Goal: Task Accomplishment & Management: Manage account settings

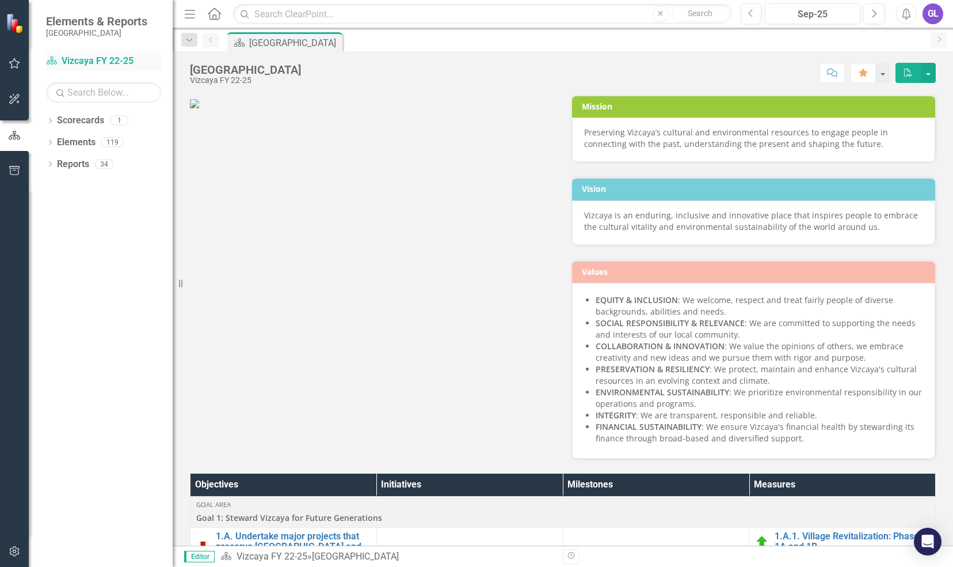
click at [109, 62] on link "Scorecard Vizcaya FY 22-25" at bounding box center [103, 61] width 115 height 13
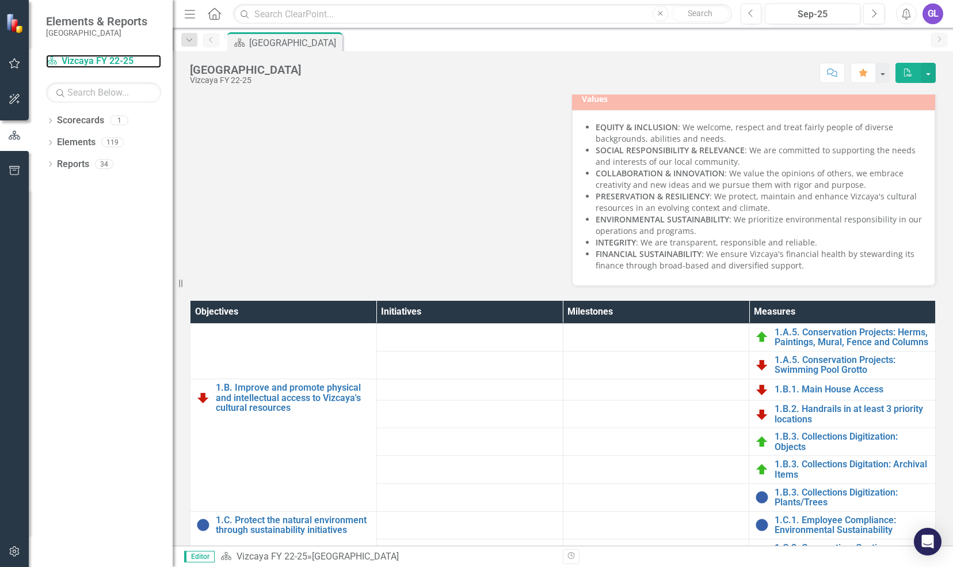
scroll to position [288, 0]
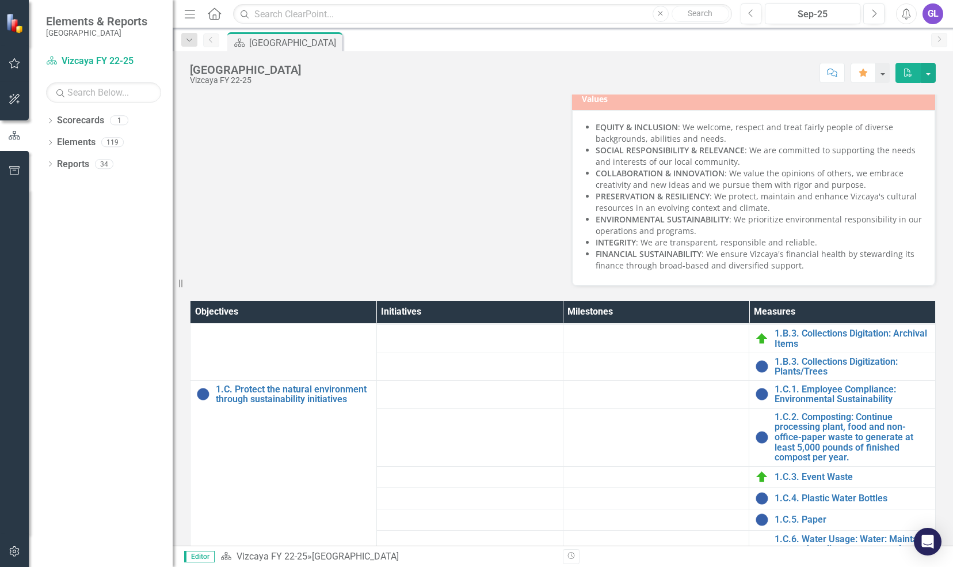
click at [22, 70] on button "button" at bounding box center [15, 64] width 26 height 24
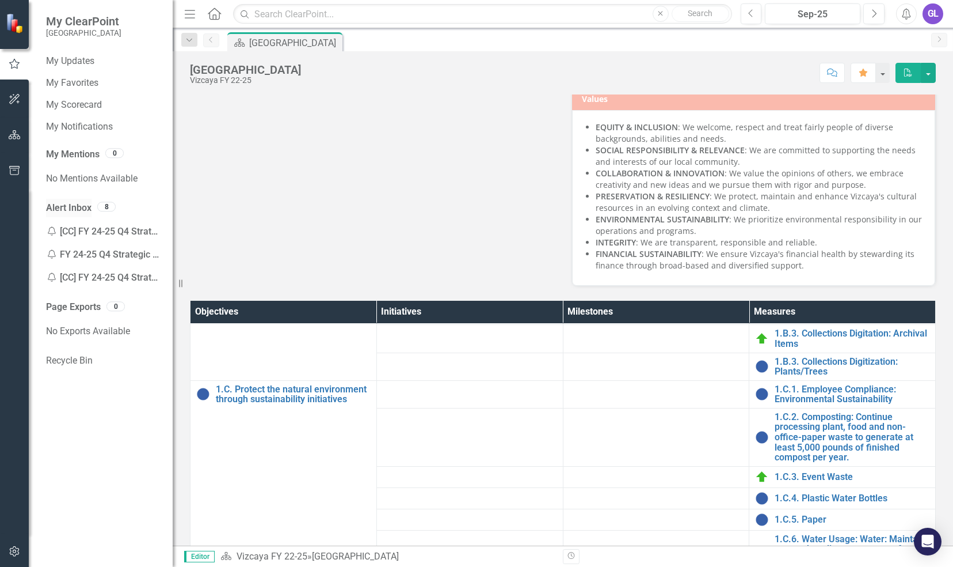
click at [75, 205] on link "Alert Inbox" at bounding box center [68, 208] width 45 height 13
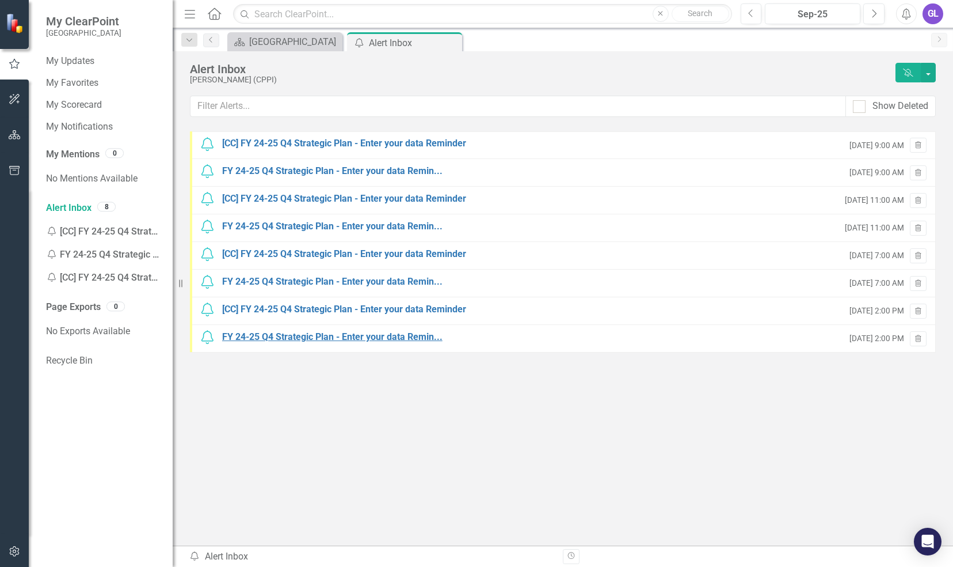
click at [319, 341] on div "FY 24-25 Q4 Strategic Plan - Enter your data Remin..." at bounding box center [332, 336] width 221 height 13
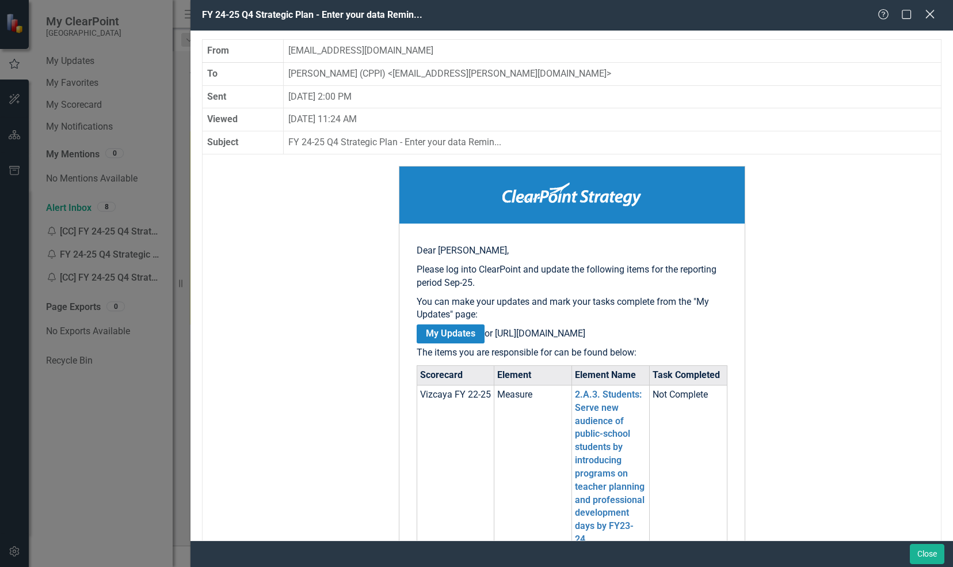
click at [936, 20] on icon "Close" at bounding box center [930, 14] width 14 height 11
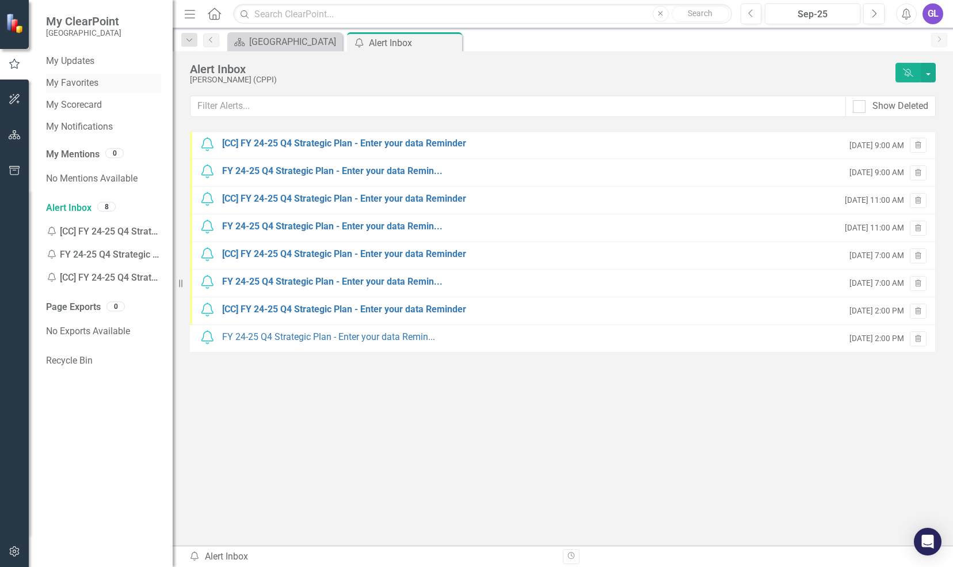
click at [92, 84] on link "My Favorites" at bounding box center [103, 83] width 115 height 13
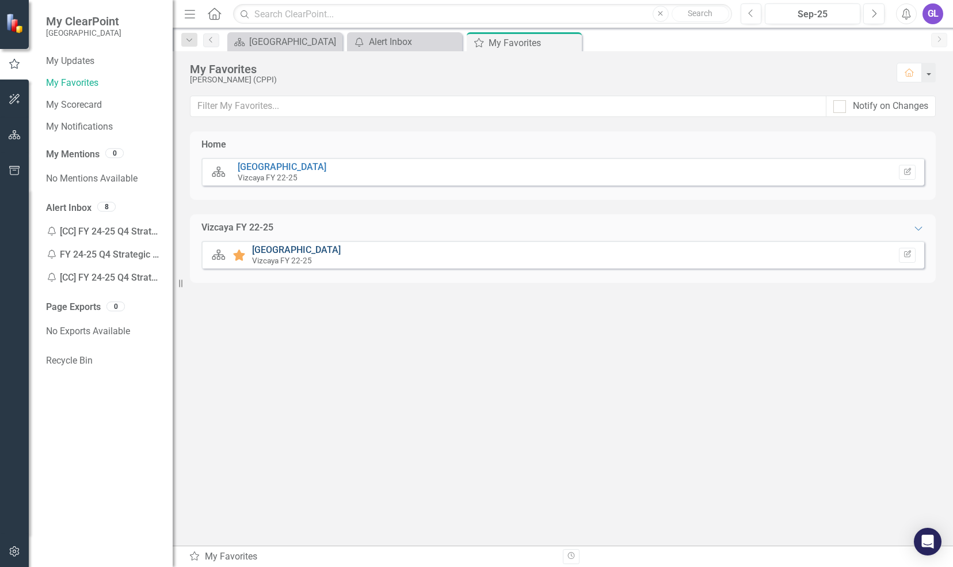
click at [267, 247] on link "[GEOGRAPHIC_DATA]" at bounding box center [296, 249] width 89 height 11
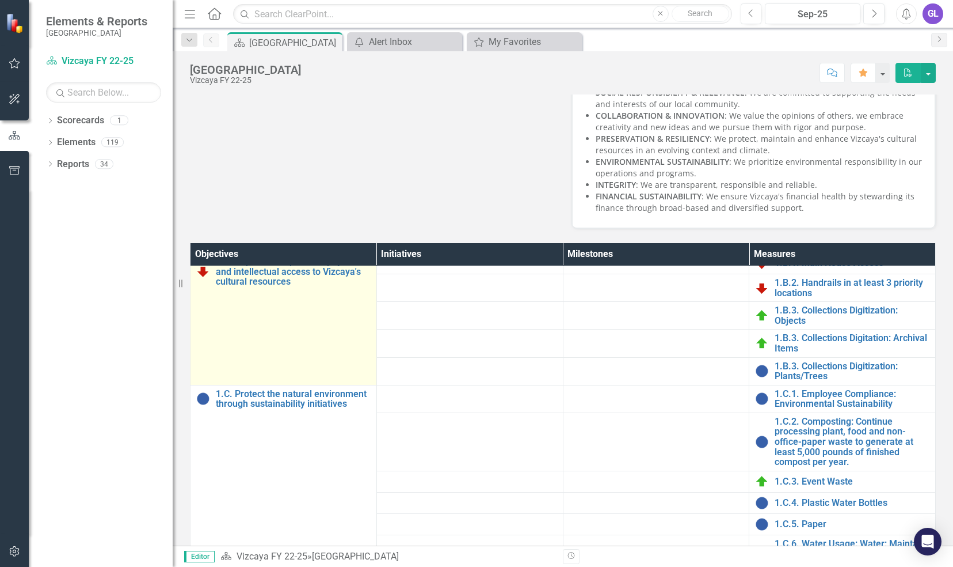
scroll to position [288, 0]
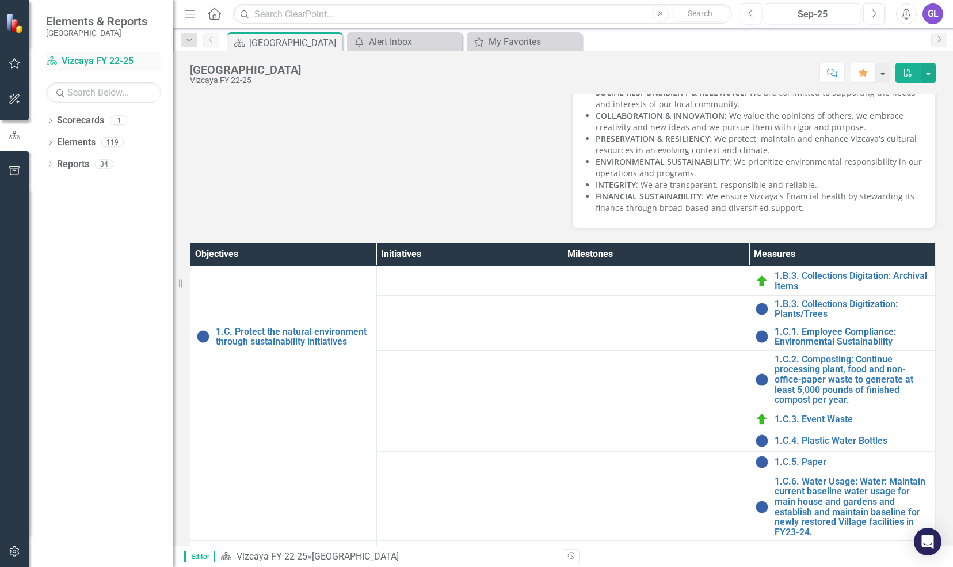
click at [90, 64] on link "Scorecard Vizcaya FY 22-25" at bounding box center [103, 61] width 115 height 13
click at [13, 64] on icon "button" at bounding box center [15, 63] width 12 height 9
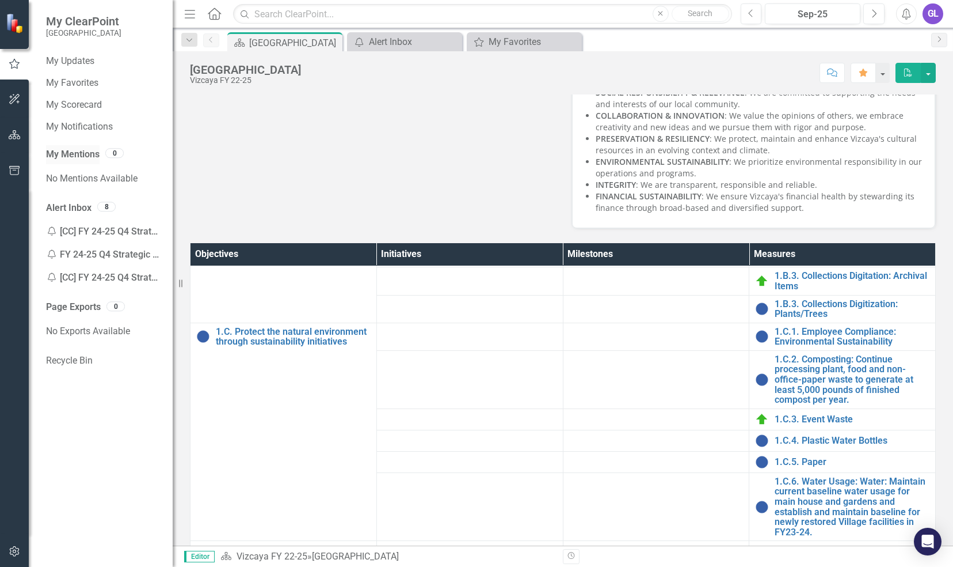
click at [82, 151] on link "My Mentions" at bounding box center [73, 154] width 54 height 13
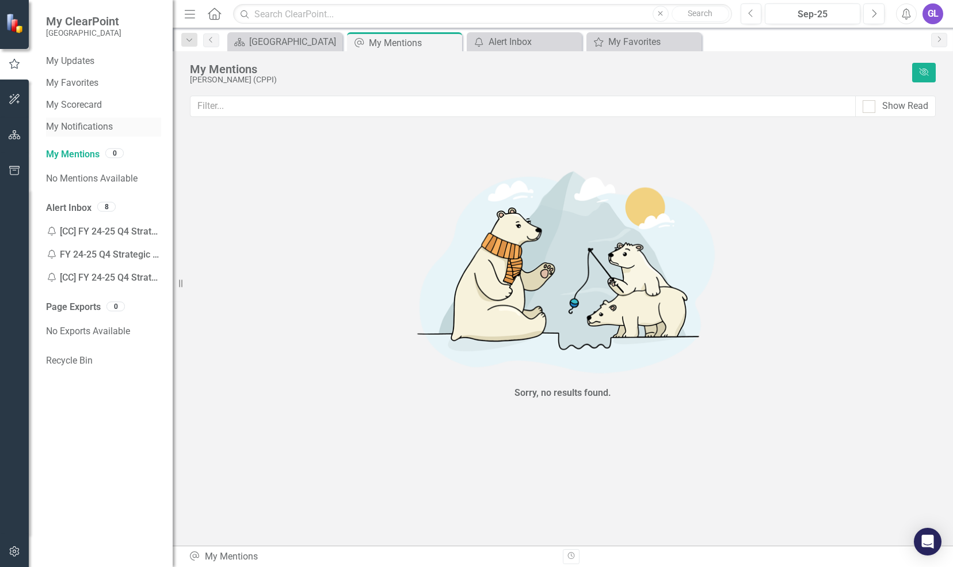
click at [90, 122] on link "My Notifications" at bounding box center [103, 126] width 115 height 13
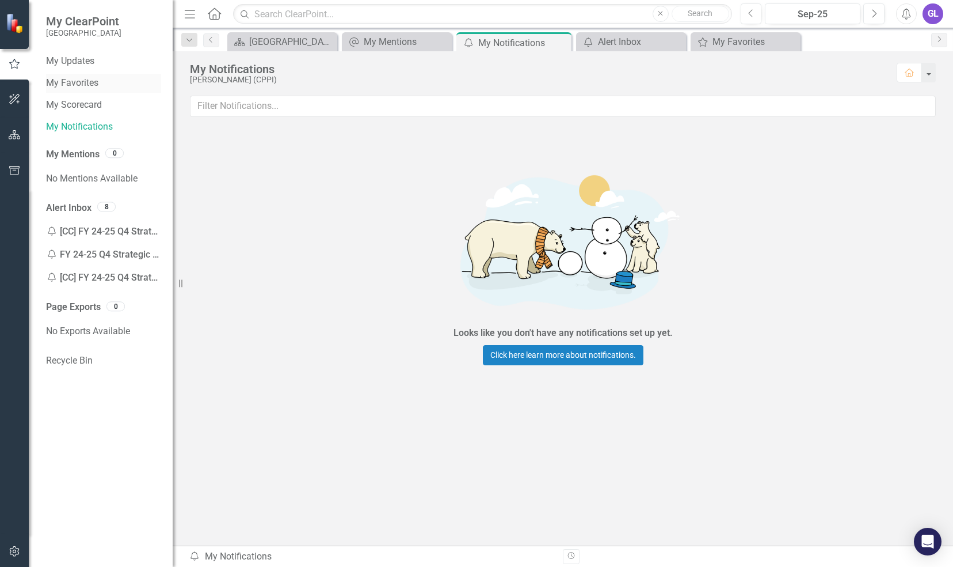
click at [96, 84] on link "My Favorites" at bounding box center [103, 83] width 115 height 13
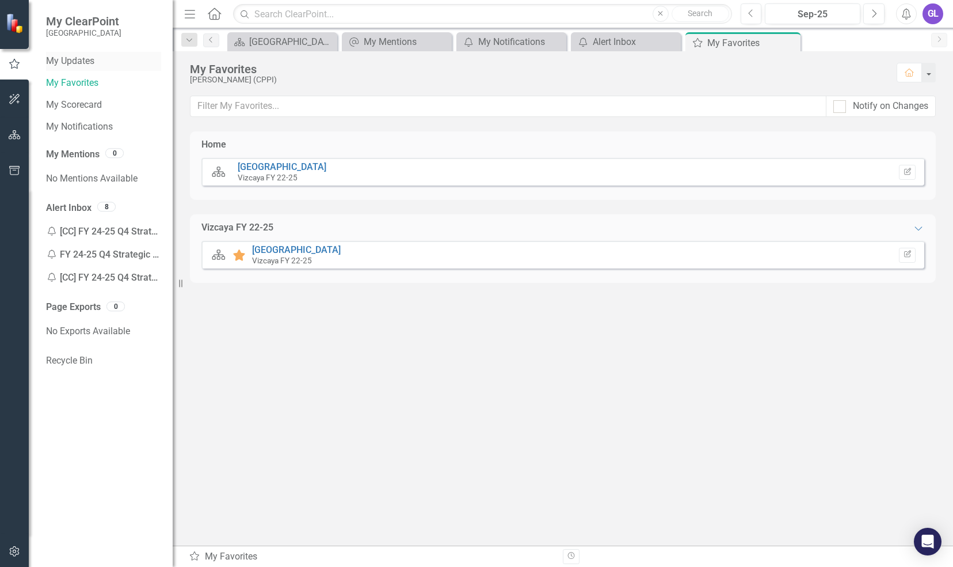
click at [99, 62] on link "My Updates" at bounding box center [103, 61] width 115 height 13
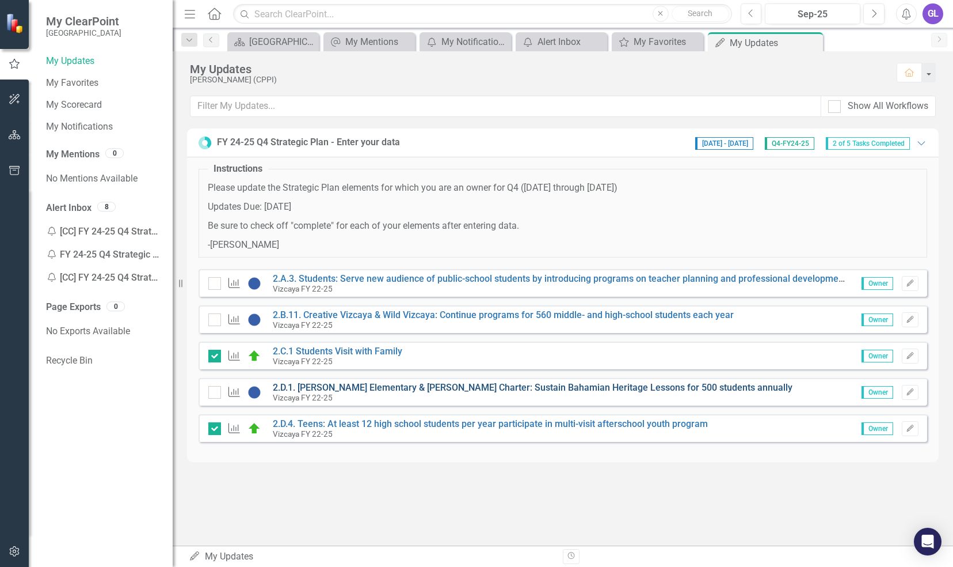
click at [358, 386] on link "2.D.1. [PERSON_NAME] Elementary & [PERSON_NAME] Charter: Sustain Bahamian Herit…" at bounding box center [533, 387] width 520 height 11
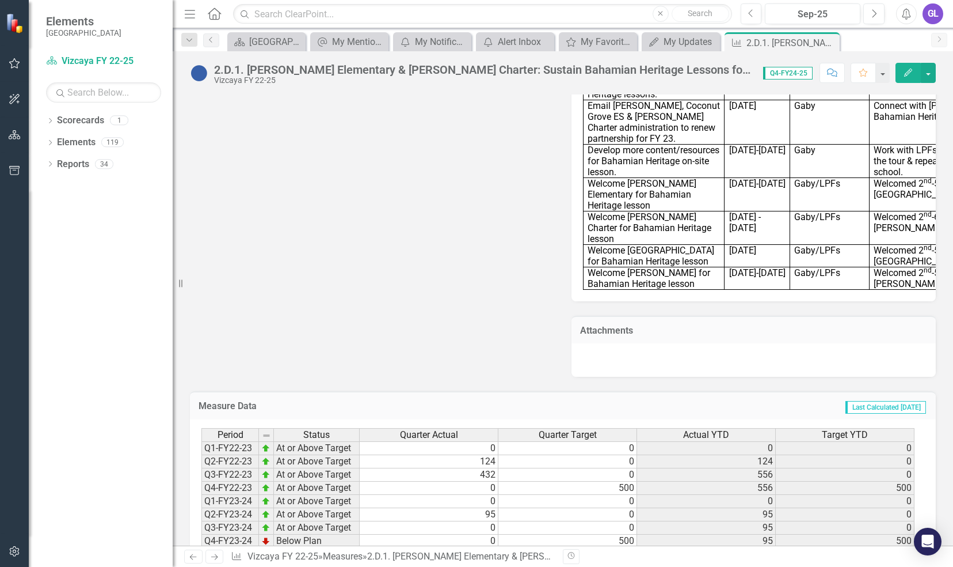
scroll to position [990, 0]
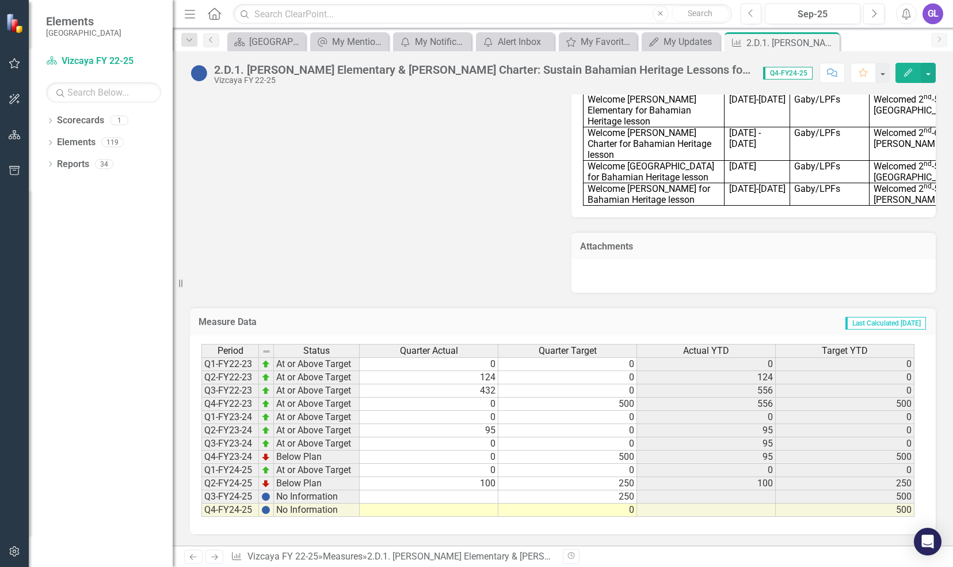
click at [675, 495] on td at bounding box center [706, 496] width 139 height 13
click at [474, 496] on td at bounding box center [429, 496] width 139 height 13
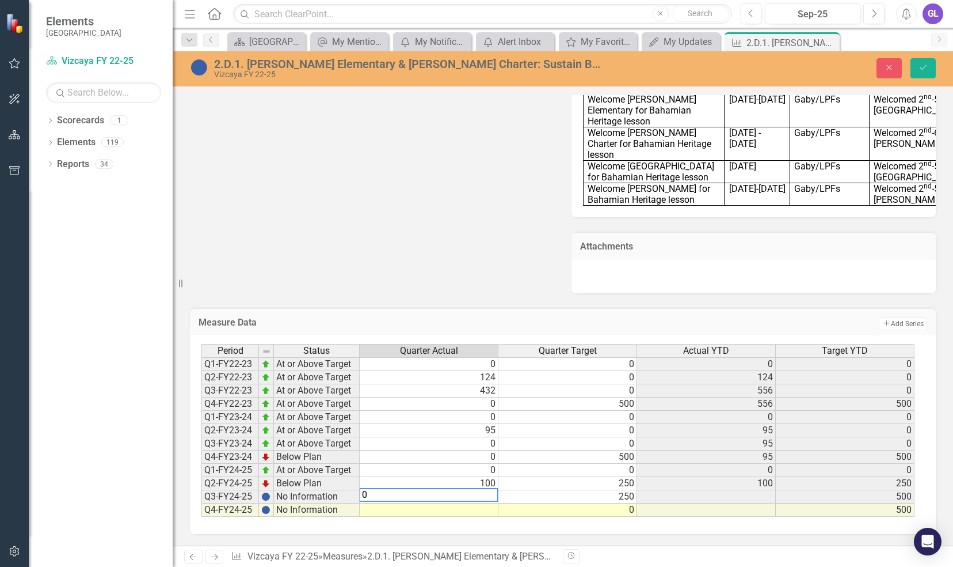
type textarea "0"
click at [202, 516] on div "Period Status Quarter Actual Quarter Target Actual YTD Target YTD Q1-FY22-23 At…" at bounding box center [202, 430] width 0 height 173
type textarea "0"
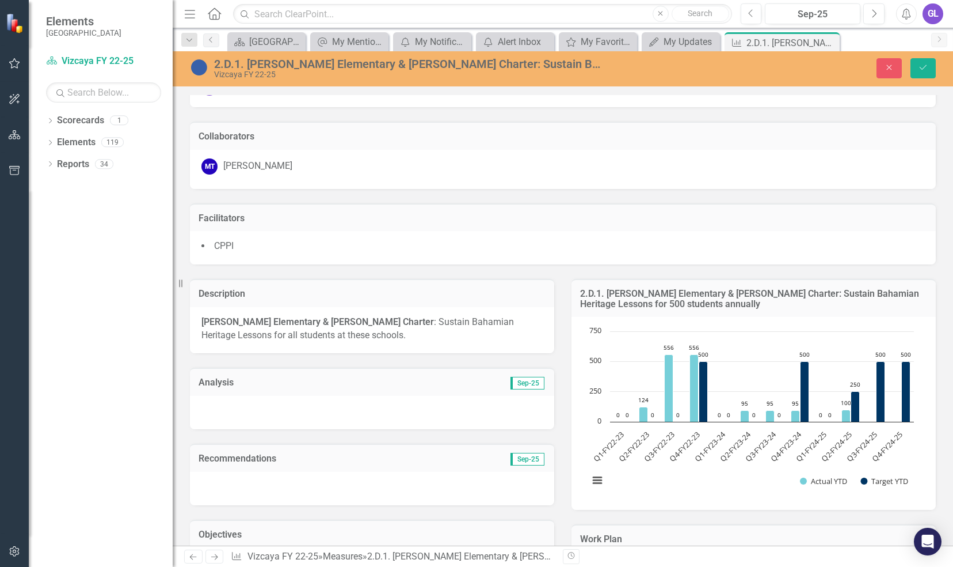
scroll to position [0, 0]
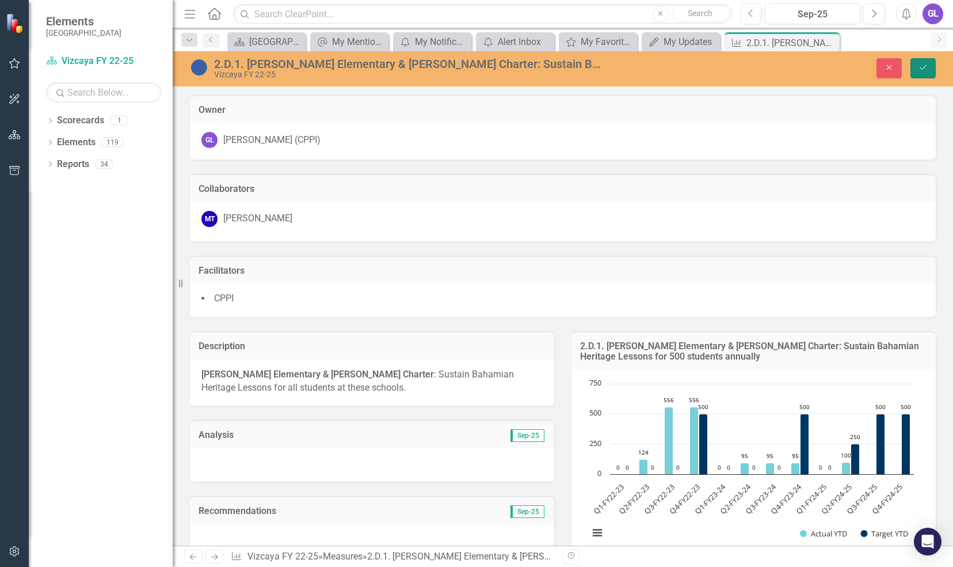
click at [930, 67] on button "Save" at bounding box center [923, 68] width 25 height 20
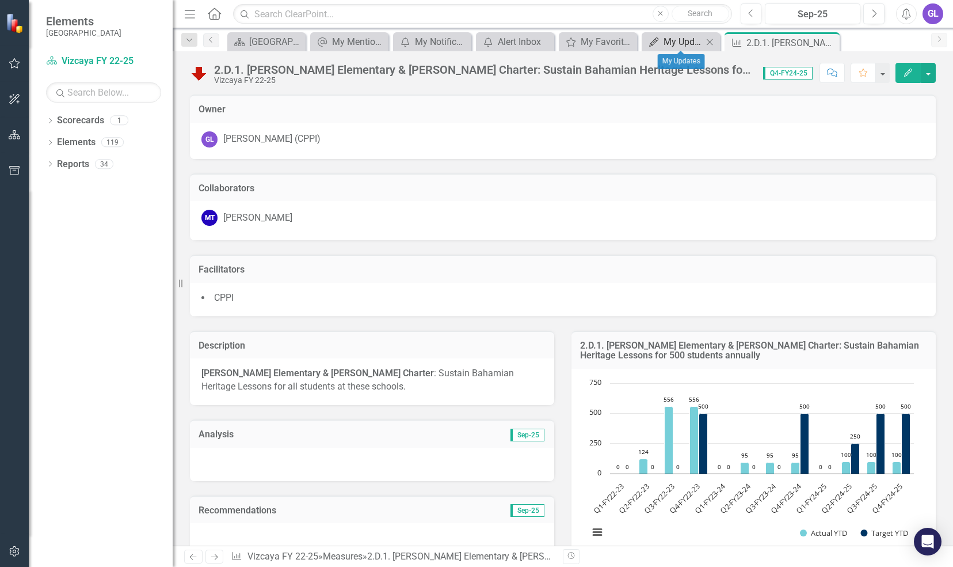
click at [686, 41] on div "My Updates" at bounding box center [683, 42] width 39 height 14
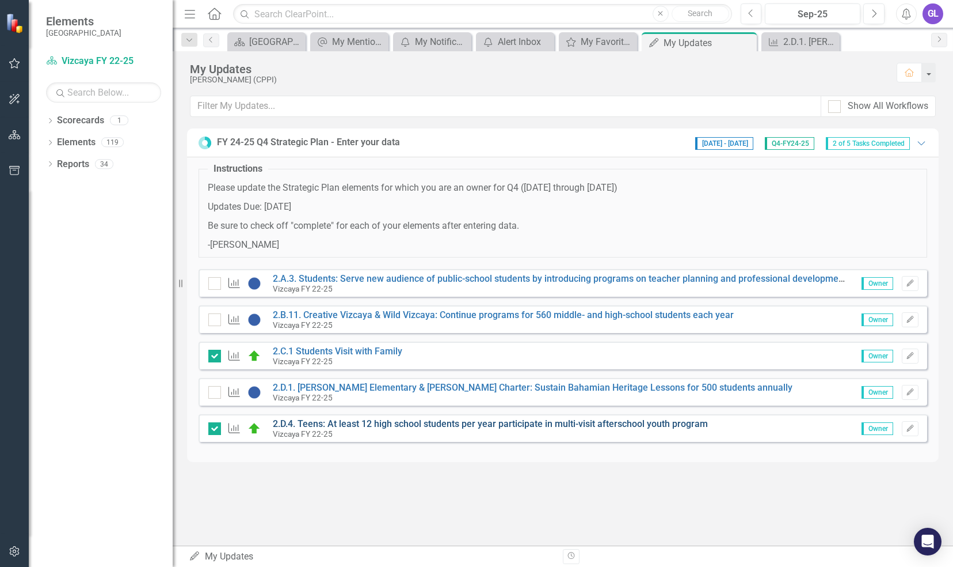
click at [348, 420] on link "2.D.4. Teens: At least 12 high school students per year participate in multi-vi…" at bounding box center [490, 423] width 435 height 11
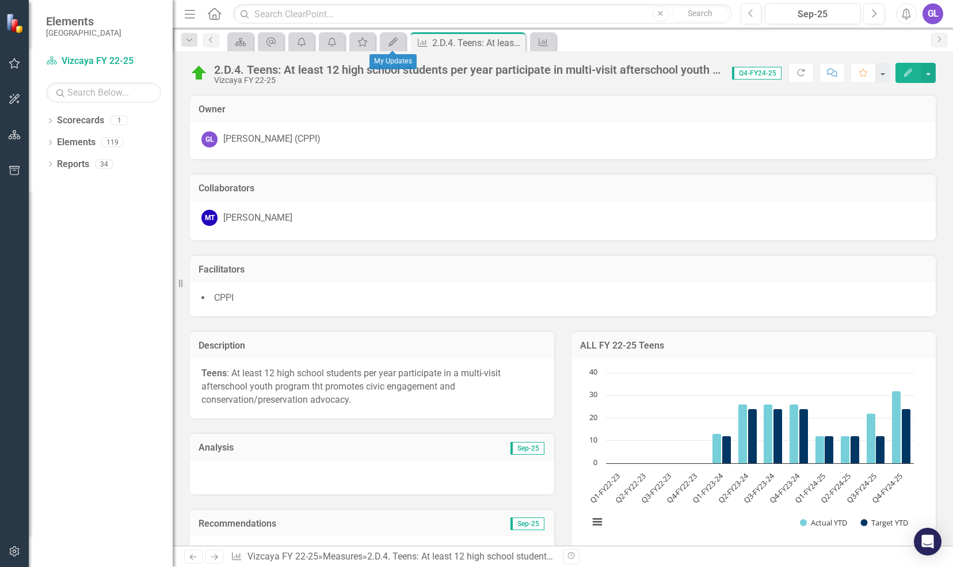
click at [393, 50] on div "My Updates" at bounding box center [393, 41] width 26 height 19
click at [392, 43] on icon "My Updates" at bounding box center [393, 41] width 12 height 9
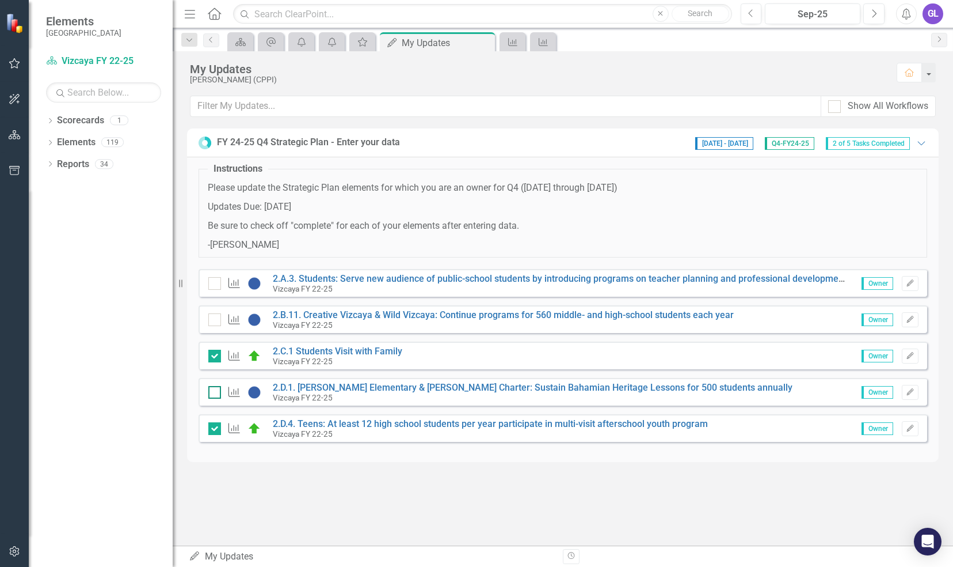
click at [214, 393] on div at bounding box center [214, 392] width 13 height 13
click at [214, 393] on input "checkbox" at bounding box center [211, 389] width 7 height 7
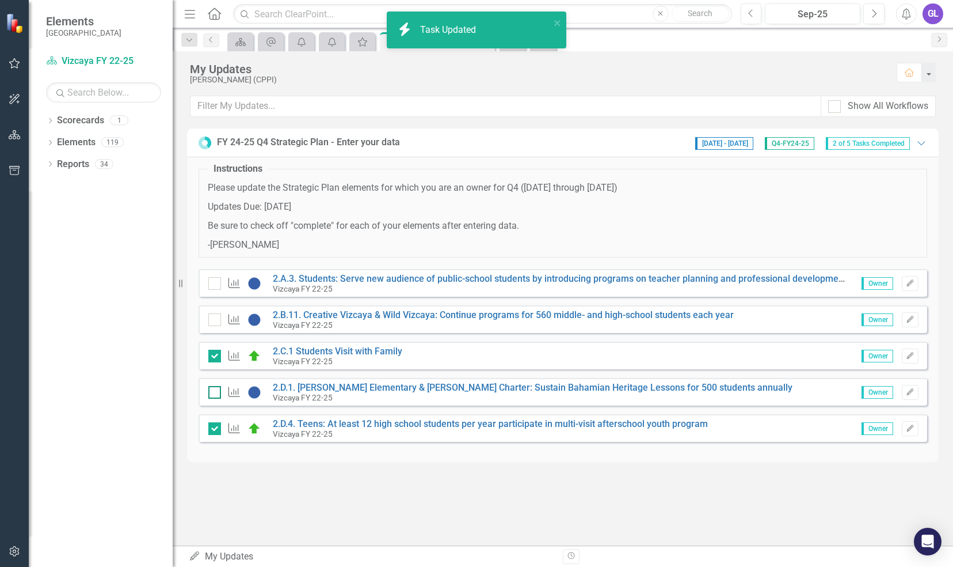
checkbox input "true"
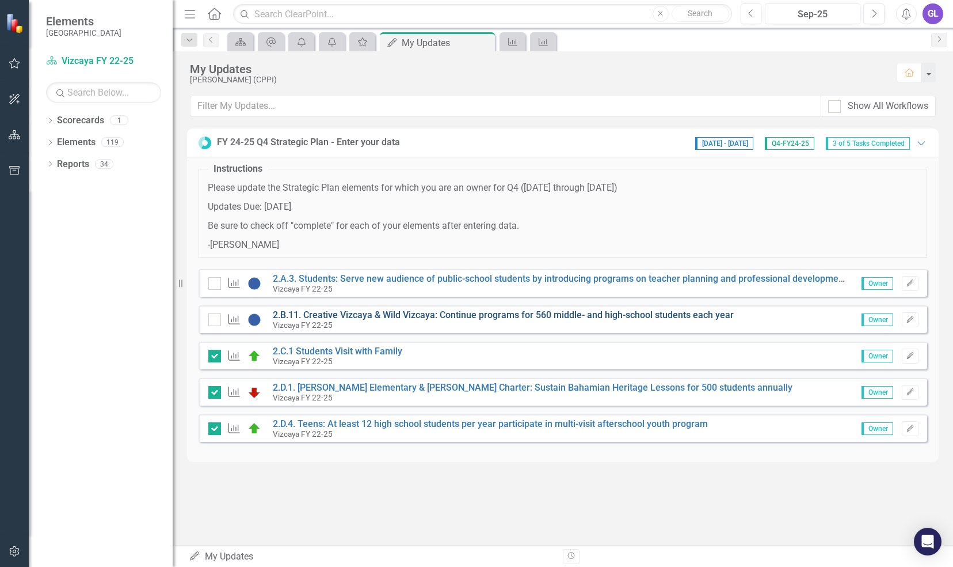
click at [497, 310] on link "2.B.11. Creative Vizcaya & Wild Vizcaya: Continue programs for 560 middle- and …" at bounding box center [503, 314] width 461 height 11
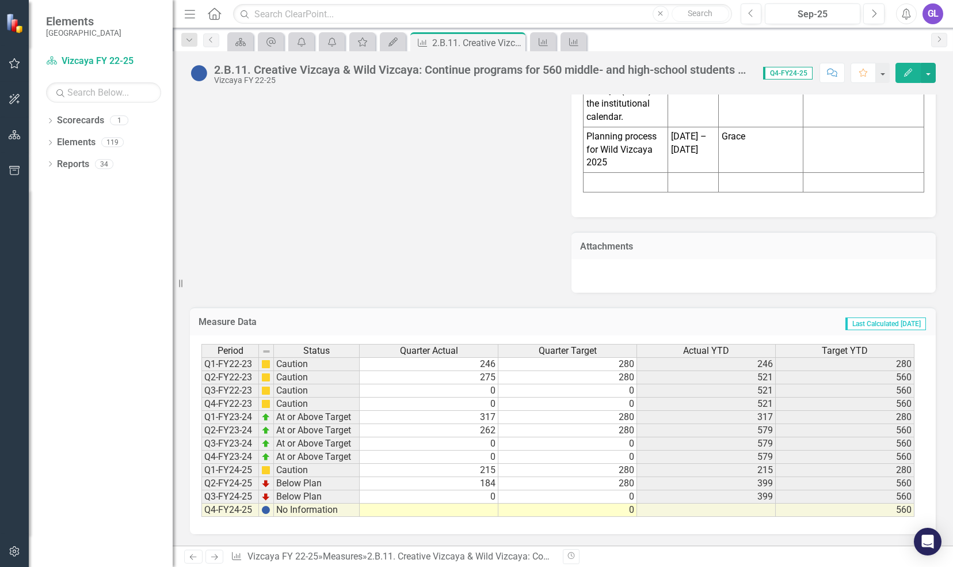
scroll to position [2839, 0]
click at [473, 509] on td at bounding box center [429, 509] width 139 height 13
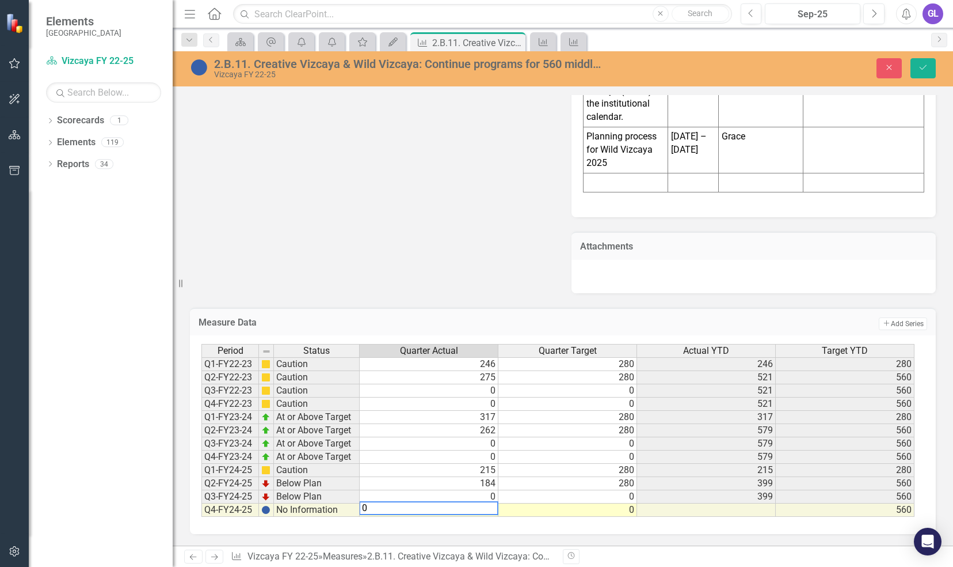
type textarea "0"
click at [928, 70] on icon "Save" at bounding box center [923, 67] width 10 height 8
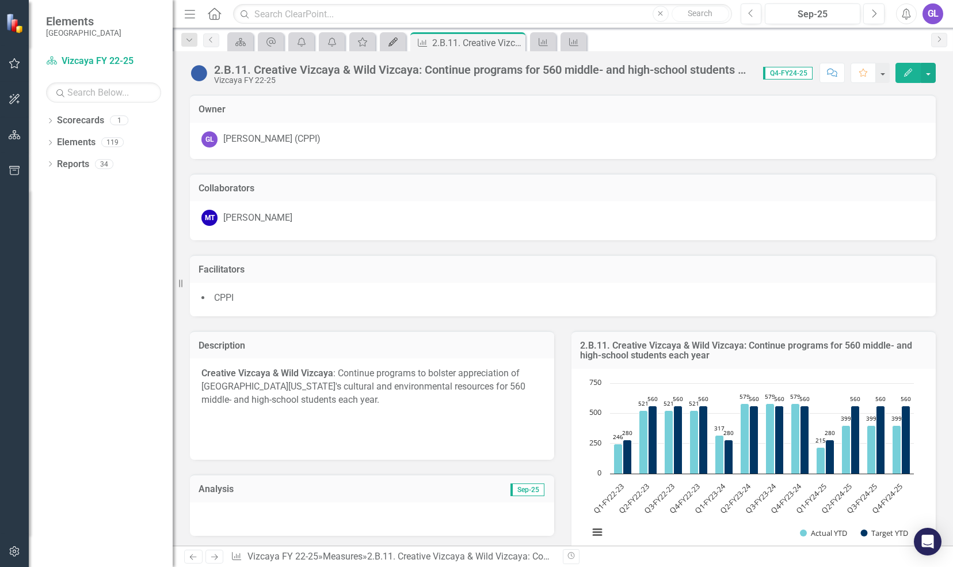
click at [390, 44] on icon "My Updates" at bounding box center [393, 41] width 12 height 9
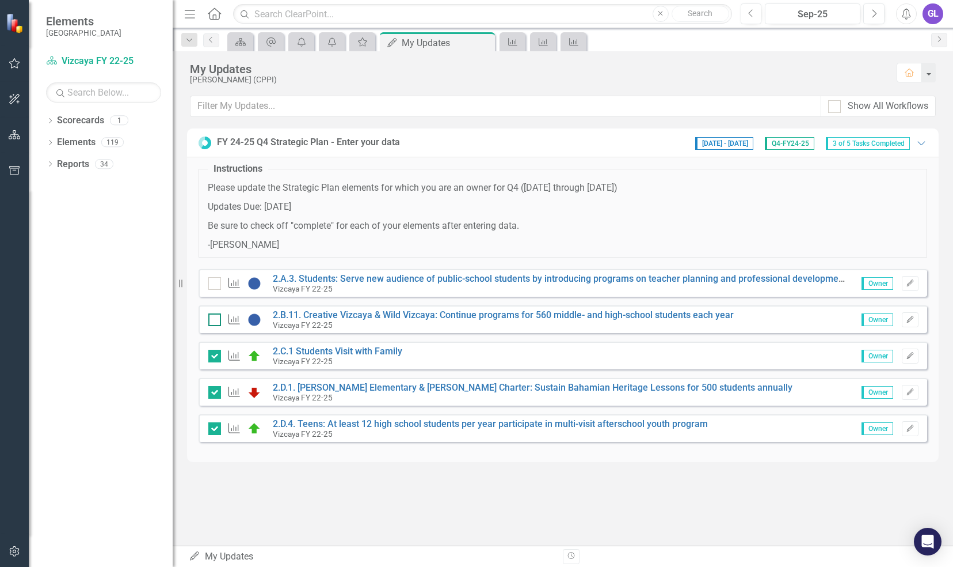
click at [210, 321] on div at bounding box center [214, 319] width 13 height 13
click at [210, 321] on input "checkbox" at bounding box center [211, 316] width 7 height 7
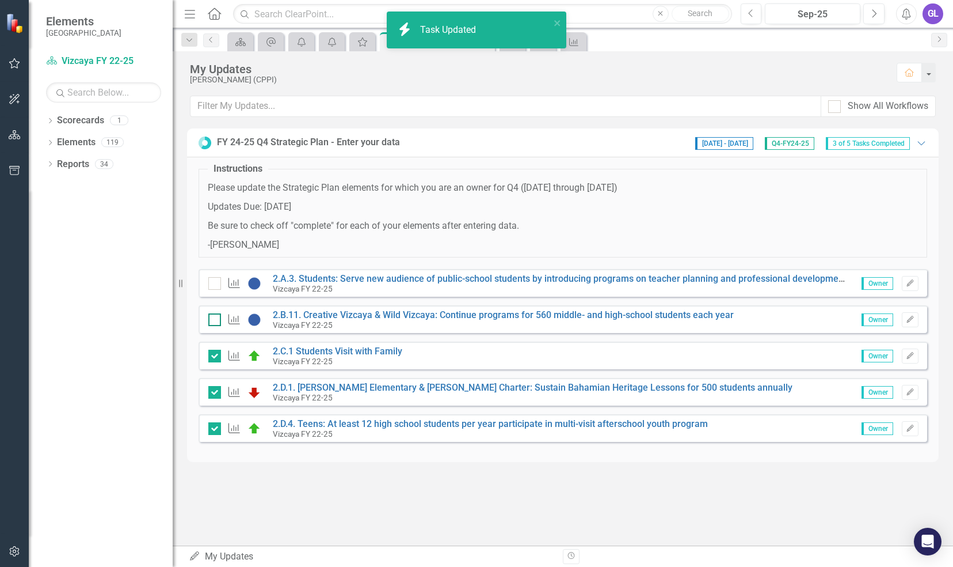
checkbox input "true"
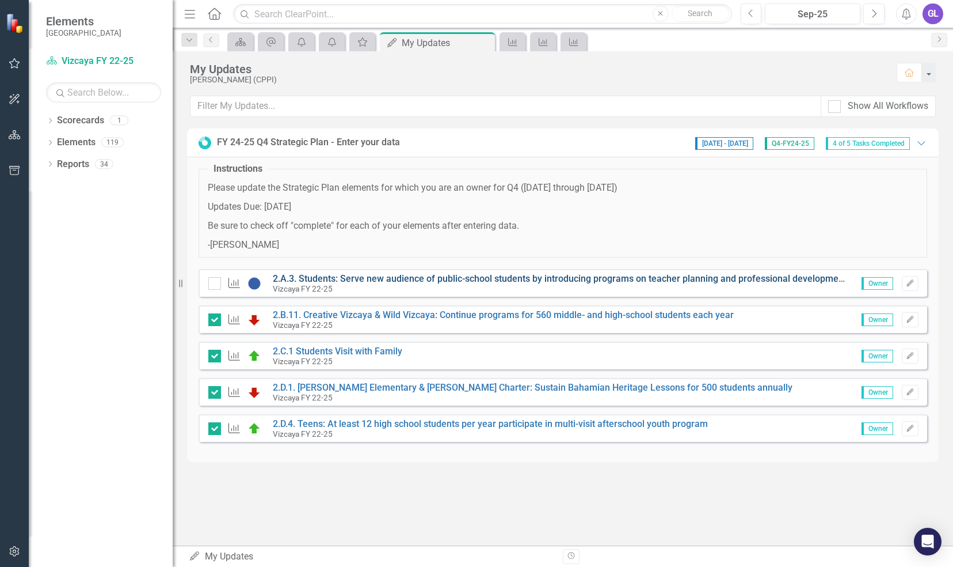
click at [497, 276] on link "2.A.3. Students: Serve new audience of public-school students by introducing pr…" at bounding box center [596, 278] width 647 height 11
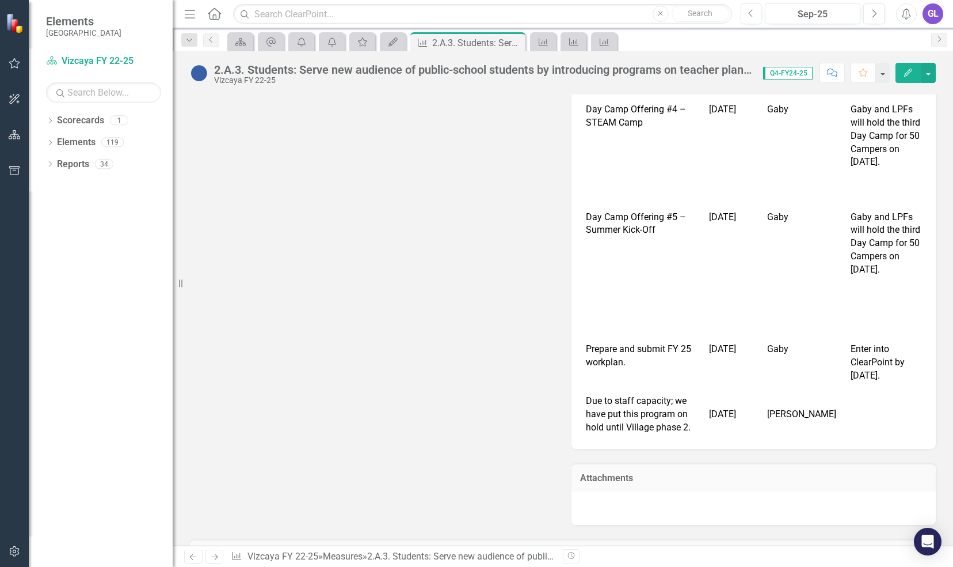
scroll to position [3532, 0]
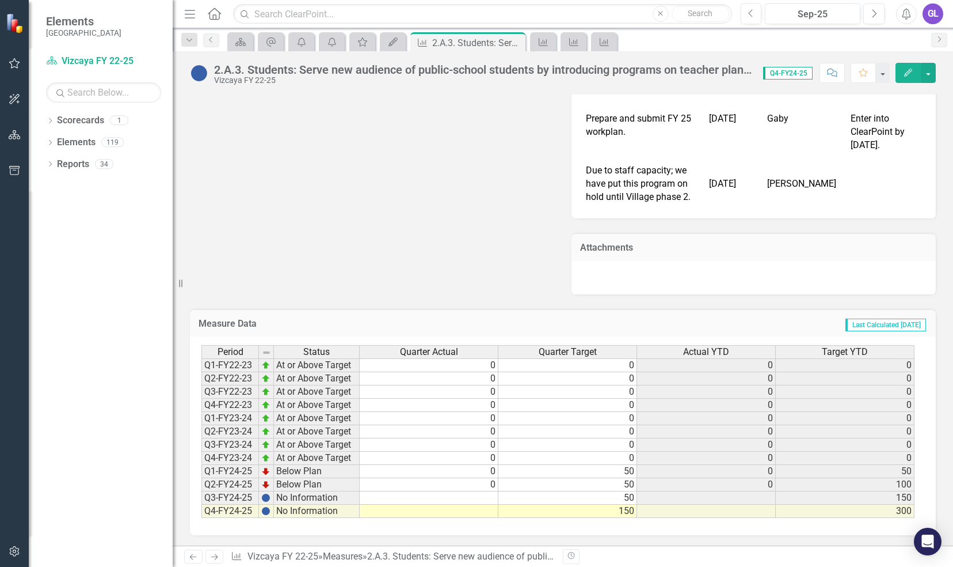
click at [451, 496] on td at bounding box center [429, 497] width 139 height 13
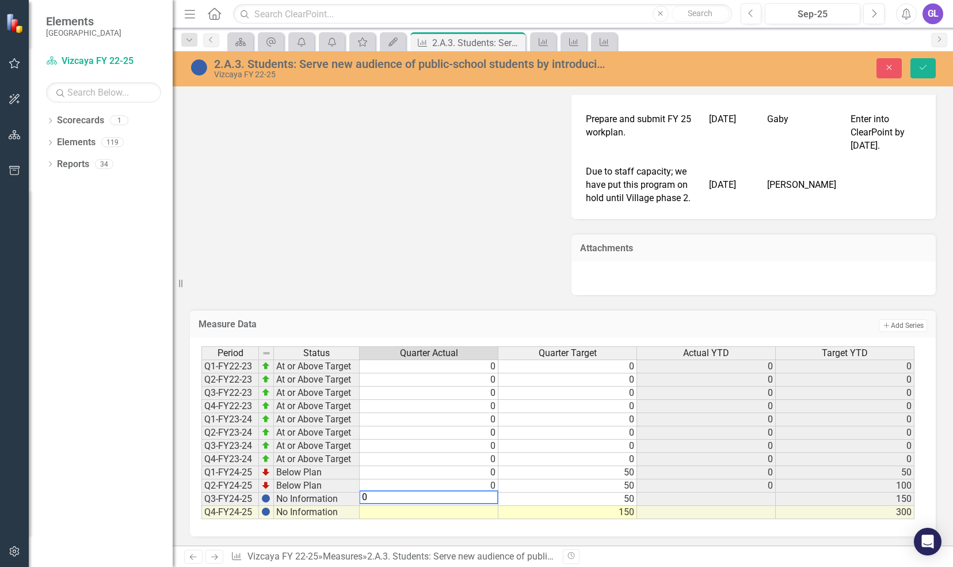
click at [448, 503] on textarea "0" at bounding box center [428, 497] width 139 height 14
type textarea "0"
click at [448, 510] on td at bounding box center [429, 512] width 139 height 13
type textarea "0"
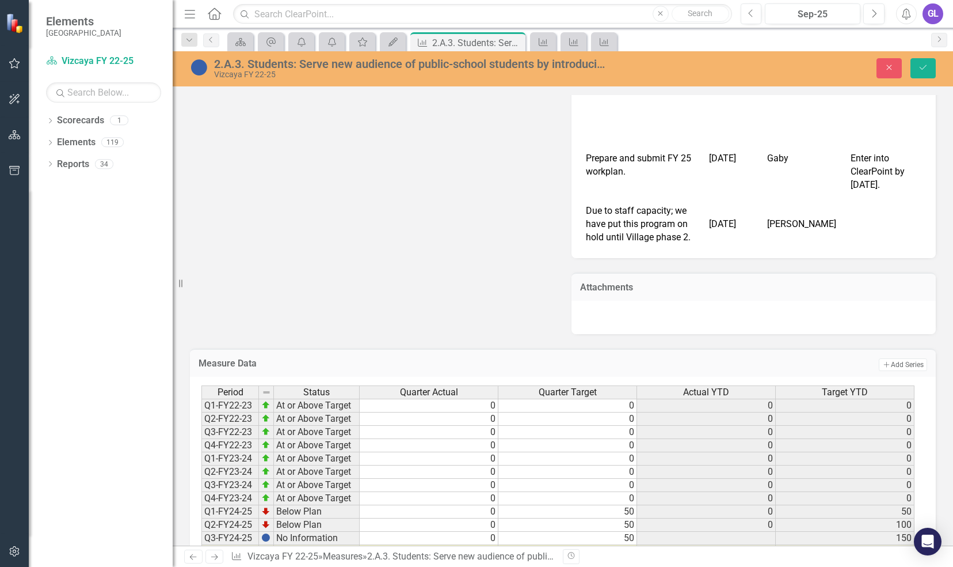
scroll to position [3474, 0]
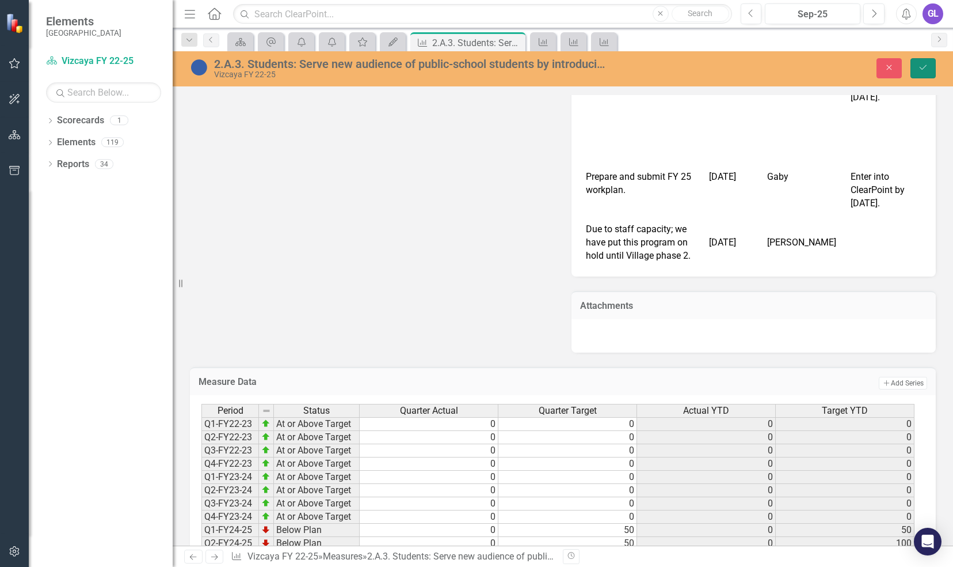
click at [919, 73] on button "Save" at bounding box center [923, 68] width 25 height 20
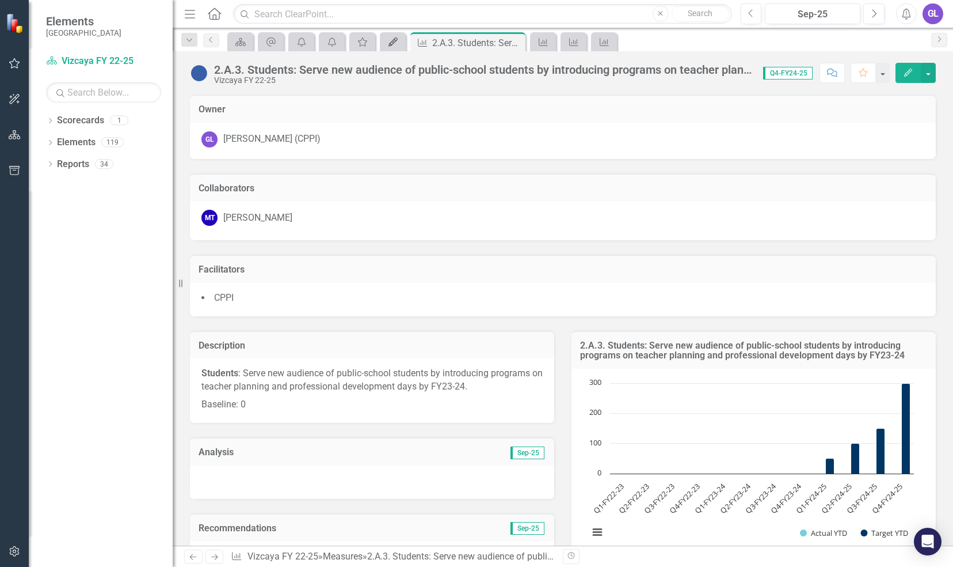
click at [390, 48] on div "My Updates" at bounding box center [391, 42] width 16 height 14
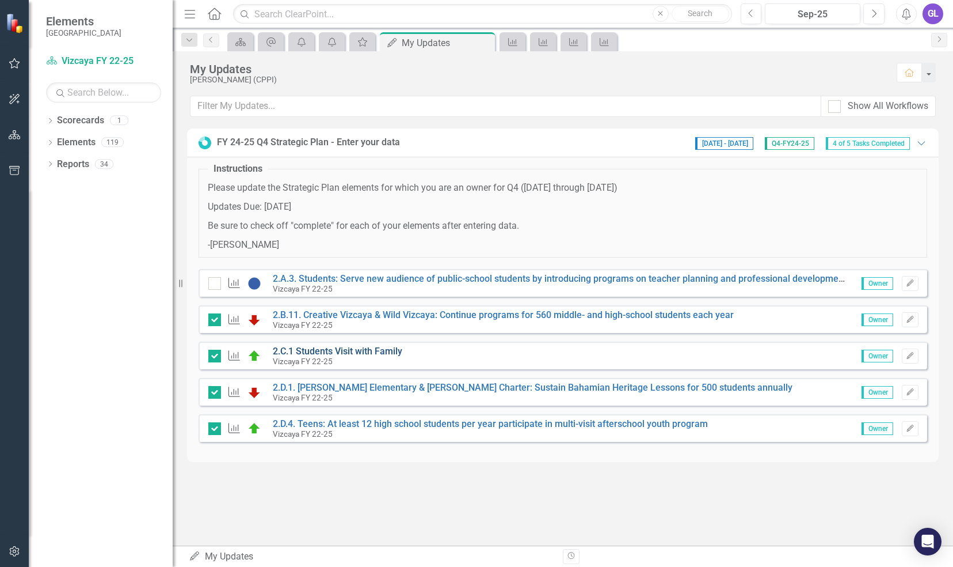
click at [342, 353] on link "2.C.1 Students Visit with Family" at bounding box center [338, 350] width 130 height 11
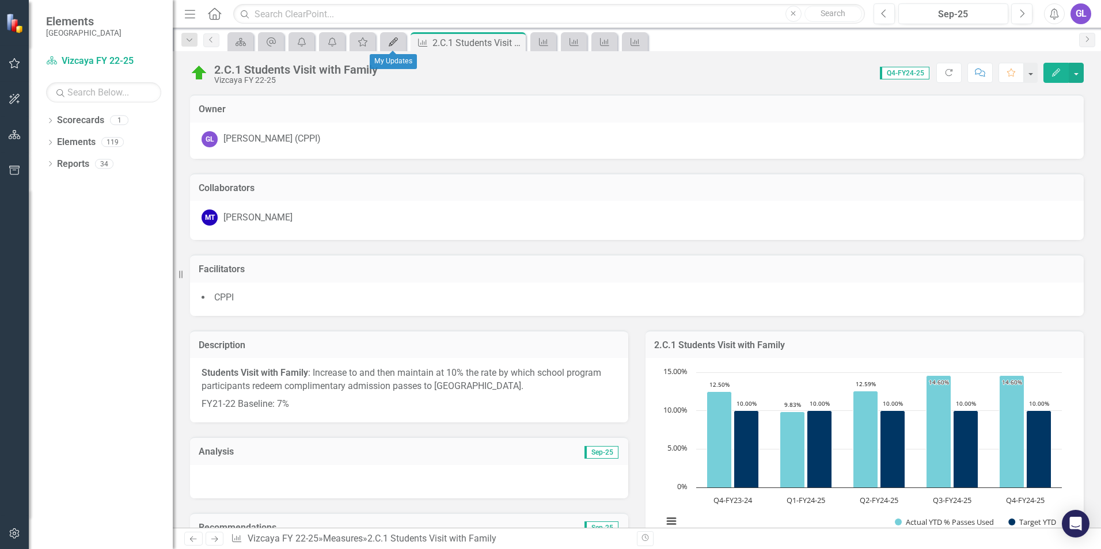
click at [391, 35] on div "My Updates" at bounding box center [391, 42] width 16 height 14
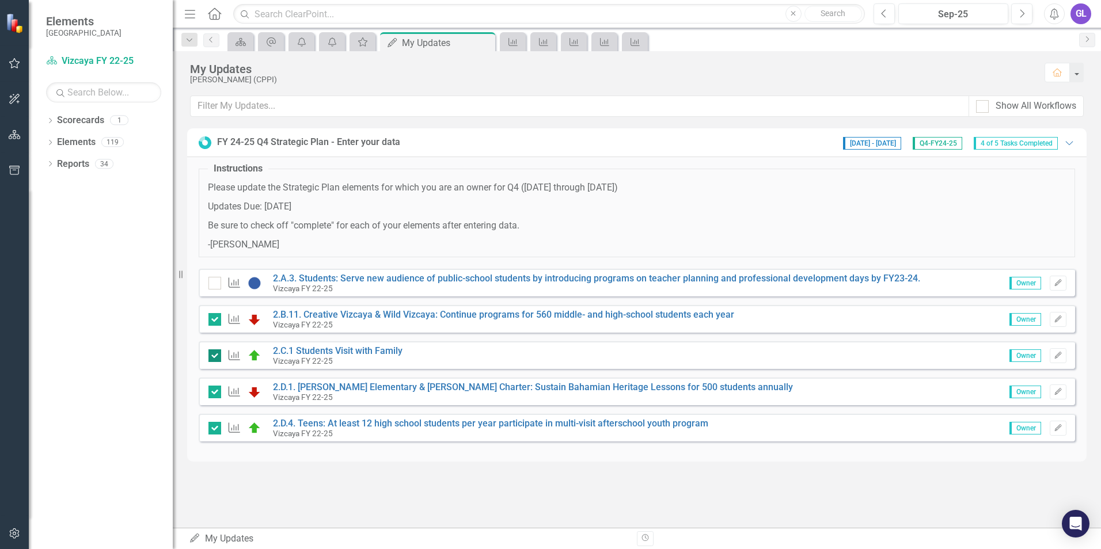
click at [210, 351] on input "checkbox" at bounding box center [211, 352] width 7 height 7
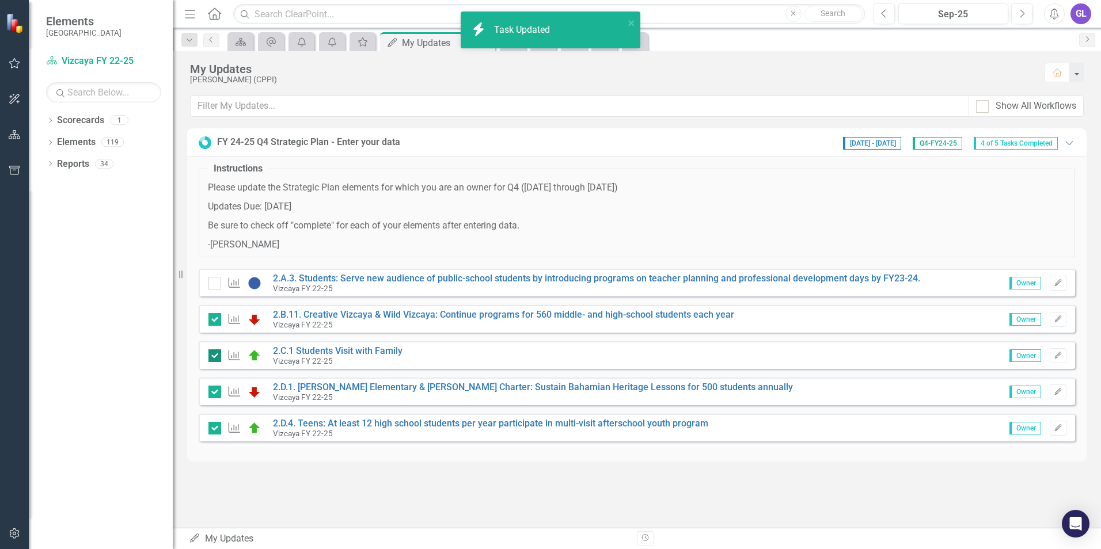
checkbox input "false"
click at [218, 286] on div at bounding box center [214, 283] width 13 height 13
click at [216, 284] on input "checkbox" at bounding box center [211, 280] width 7 height 7
checkbox input "true"
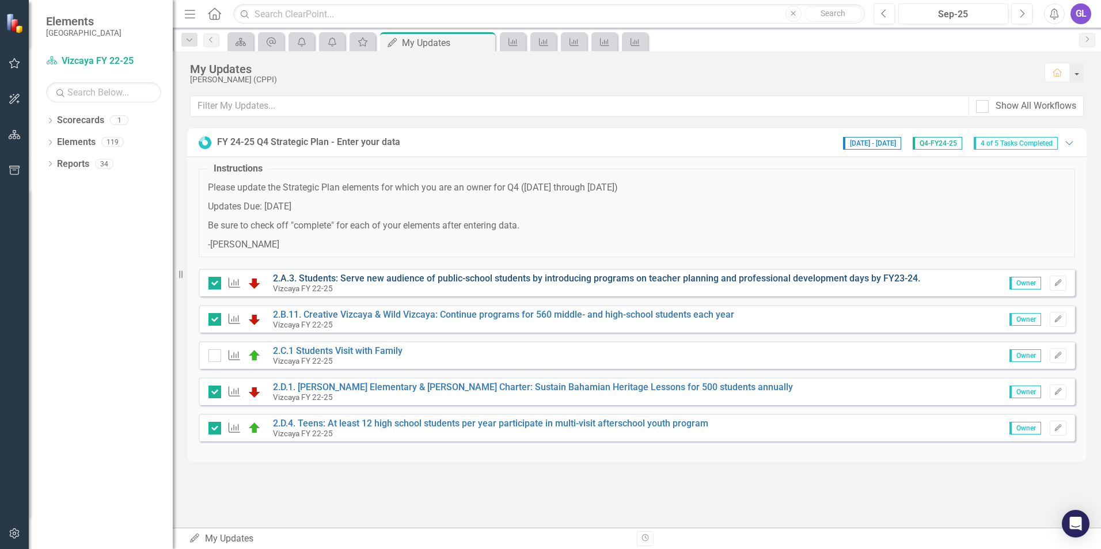
click at [427, 283] on link "2.A.3. Students: Serve new audience of public-school students by introducing pr…" at bounding box center [596, 278] width 647 height 11
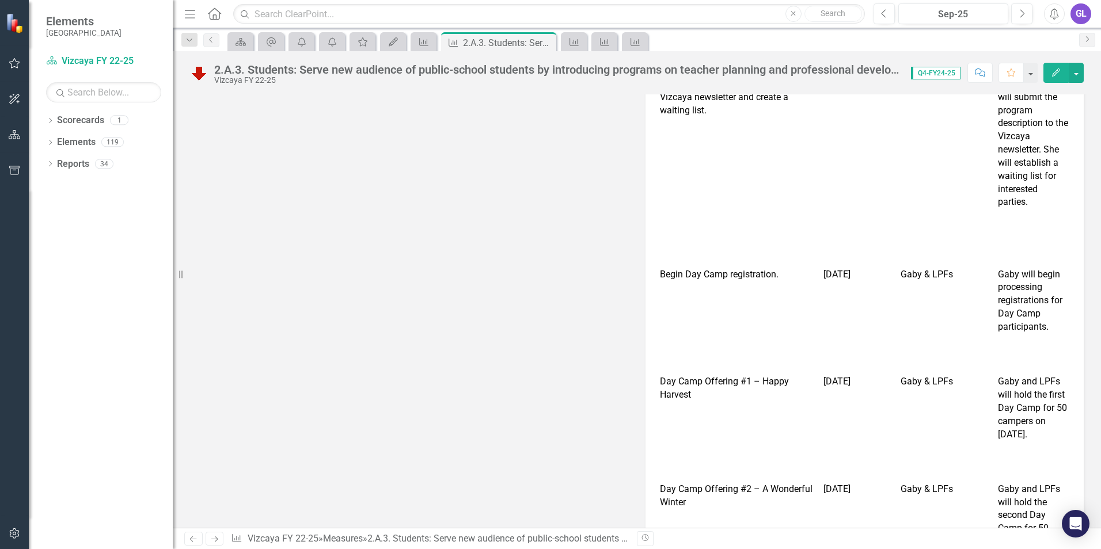
scroll to position [2616, 0]
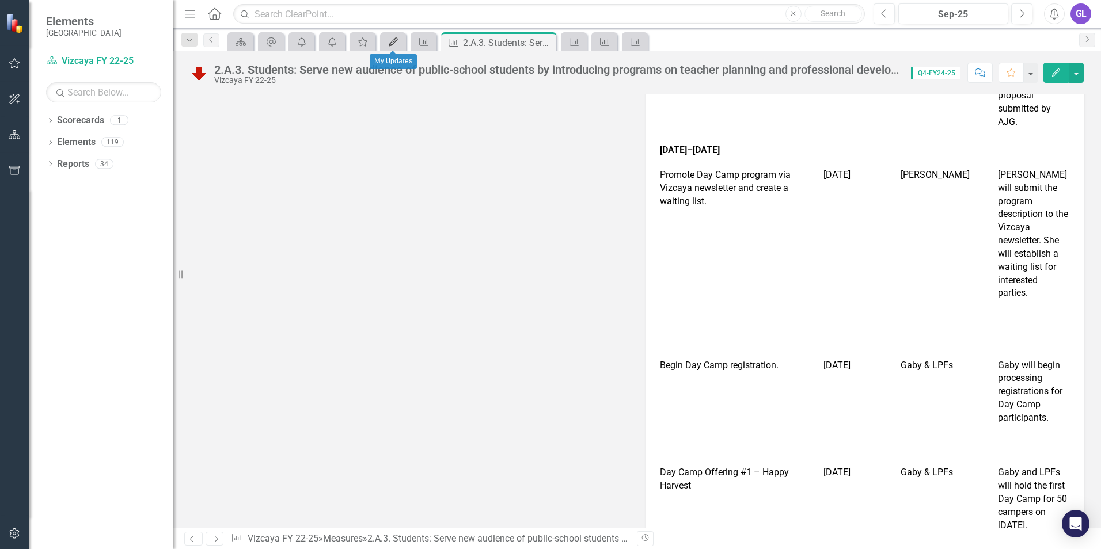
click at [395, 45] on icon "My Updates" at bounding box center [393, 41] width 12 height 9
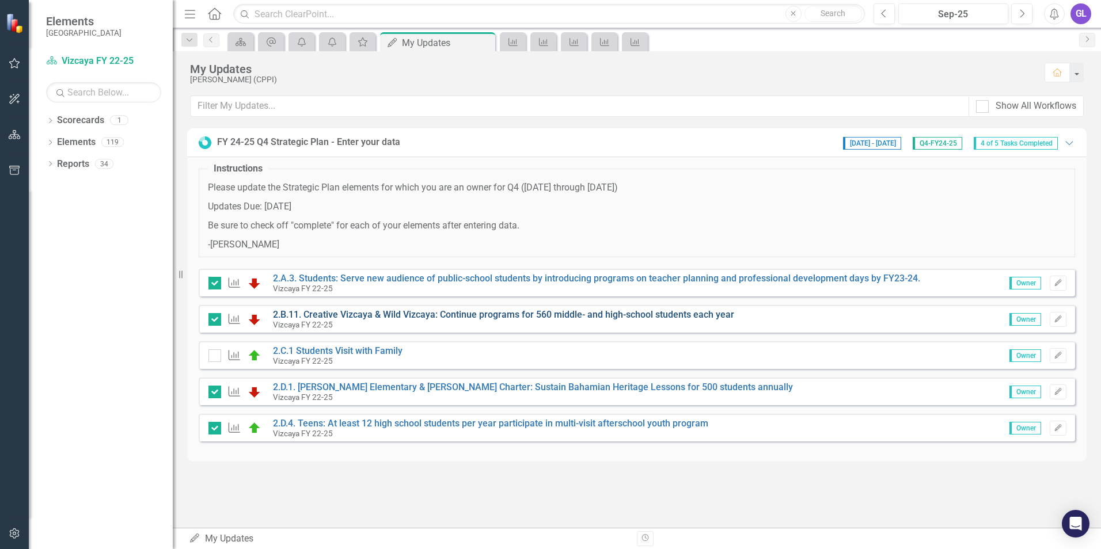
click at [415, 309] on link "2.B.11. Creative Vizcaya & Wild Vizcaya: Continue programs for 560 middle- and …" at bounding box center [503, 314] width 461 height 11
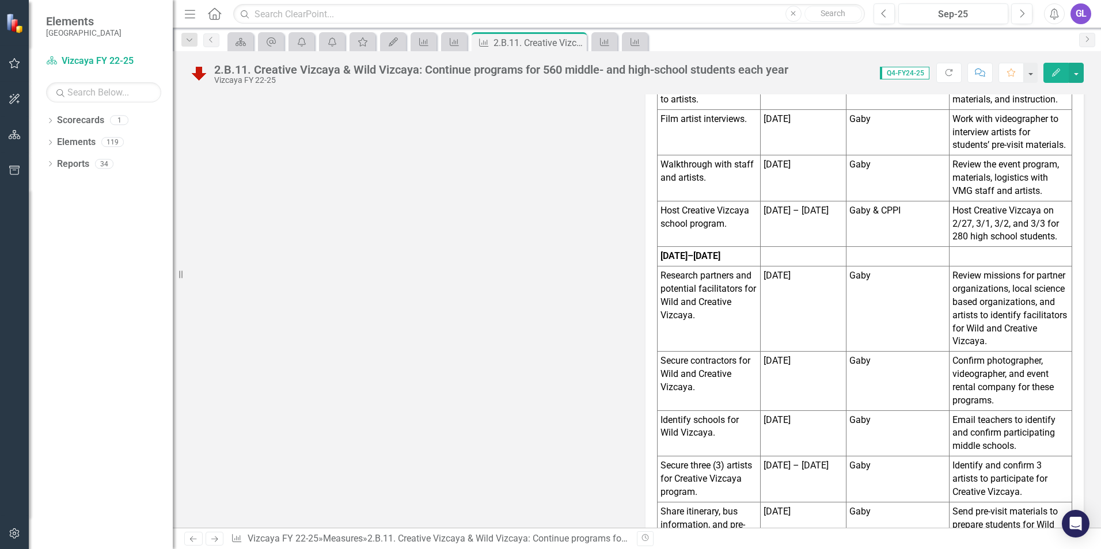
scroll to position [1047, 0]
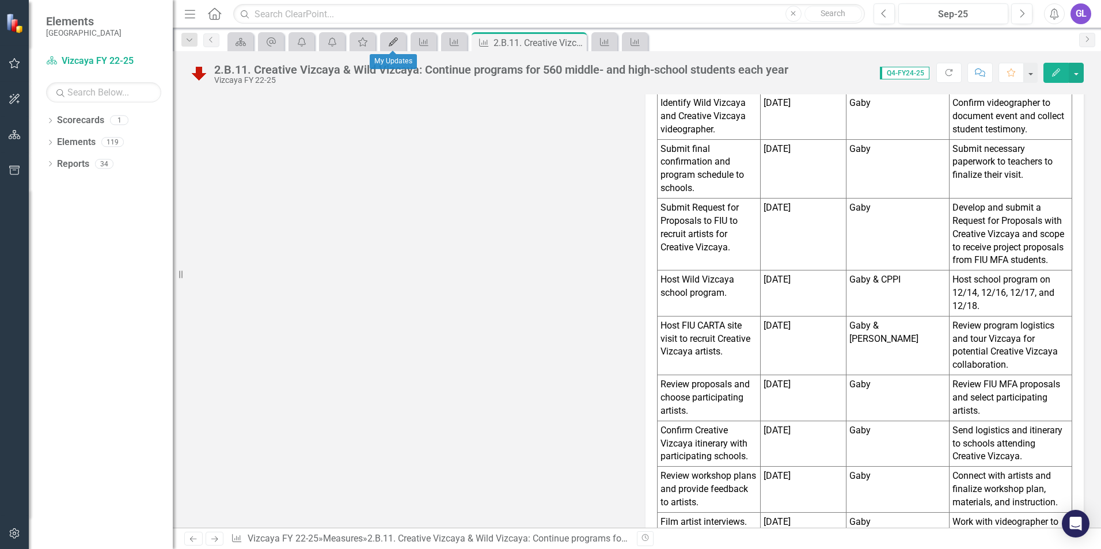
click at [387, 46] on icon "My Updates" at bounding box center [393, 41] width 12 height 9
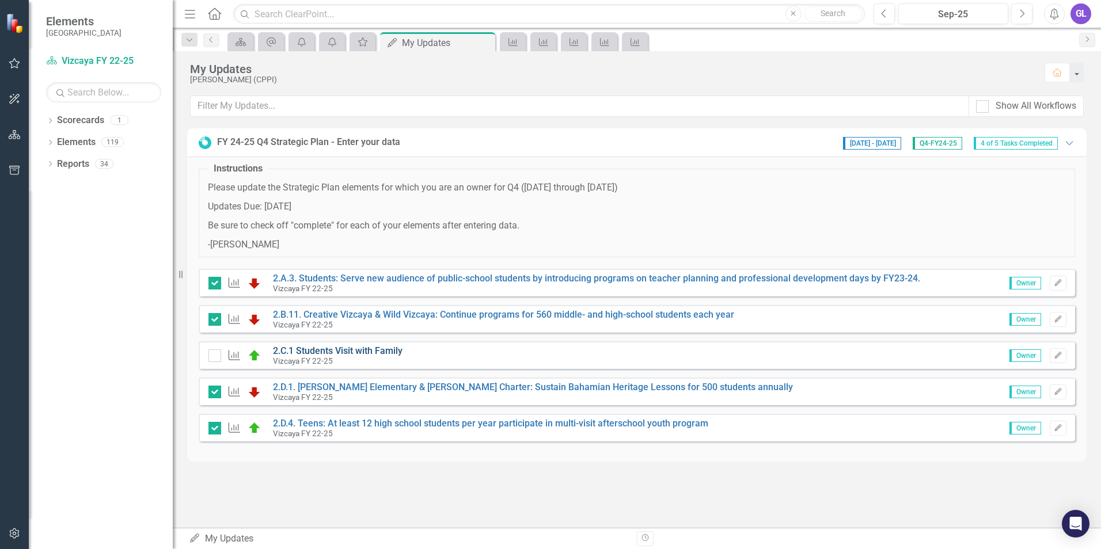
click at [349, 347] on link "2.C.1 Students Visit with Family" at bounding box center [338, 350] width 130 height 11
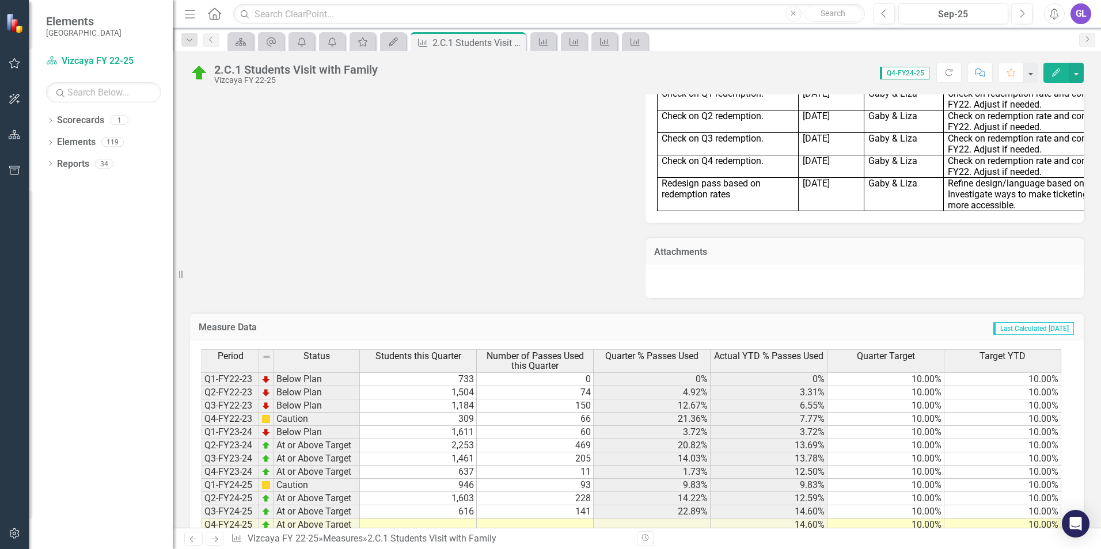
scroll to position [1017, 0]
